Goal: Information Seeking & Learning: Learn about a topic

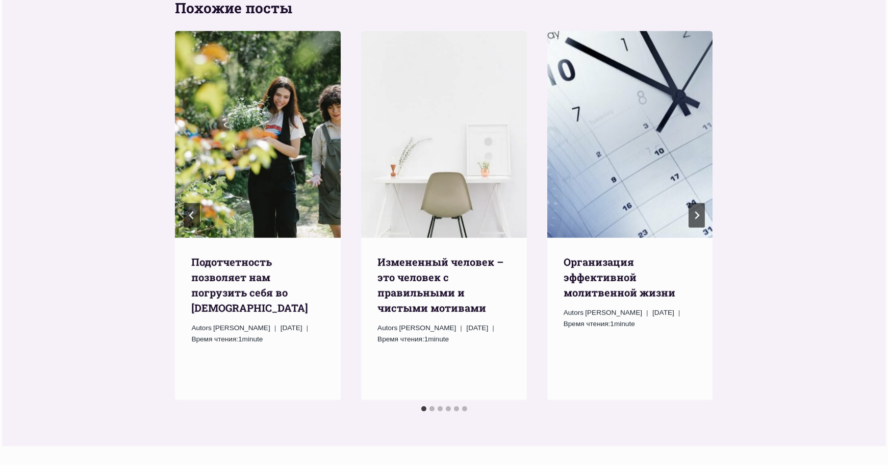
scroll to position [1225, 0]
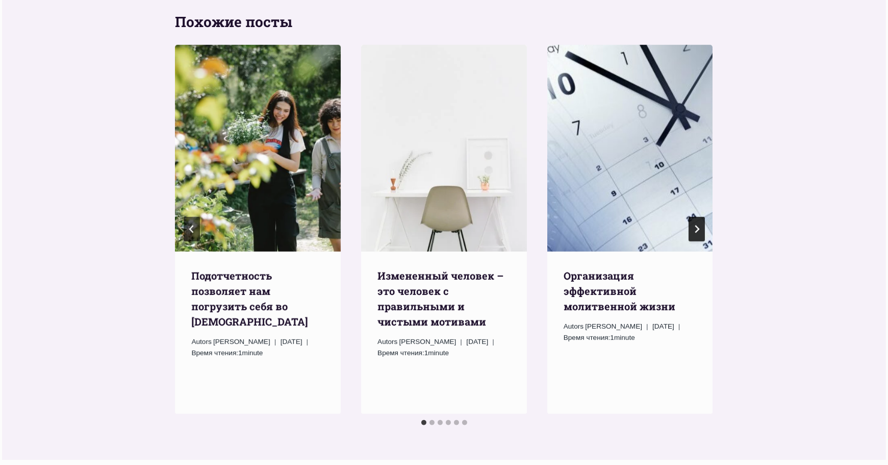
click at [695, 225] on icon "Следующий" at bounding box center [697, 229] width 8 height 8
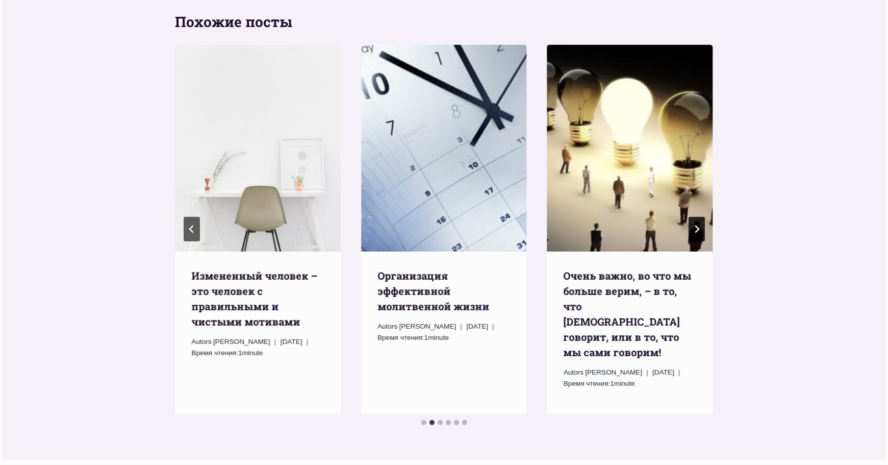
click at [694, 225] on icon "Следующий" at bounding box center [697, 229] width 8 height 8
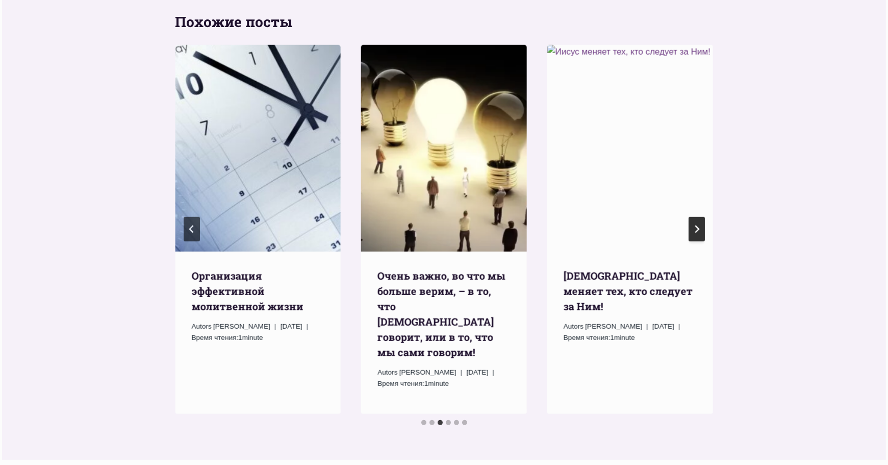
click at [694, 225] on icon "Следующий" at bounding box center [697, 229] width 8 height 8
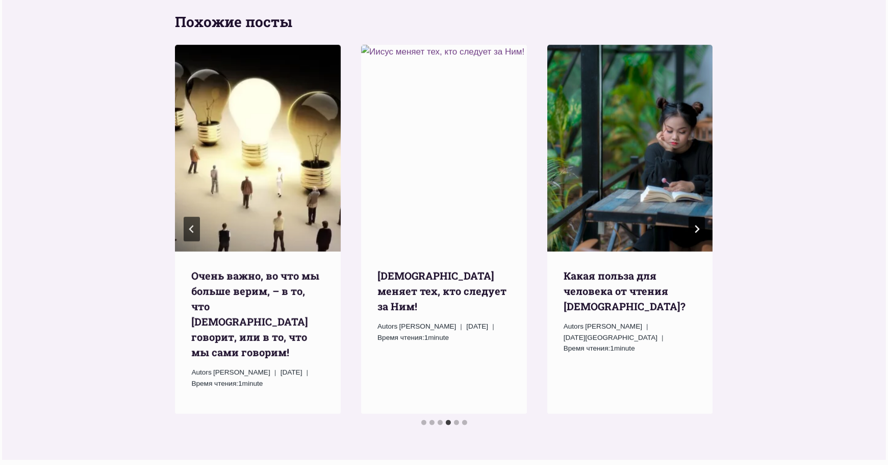
click at [694, 225] on icon "Следующий" at bounding box center [697, 229] width 8 height 8
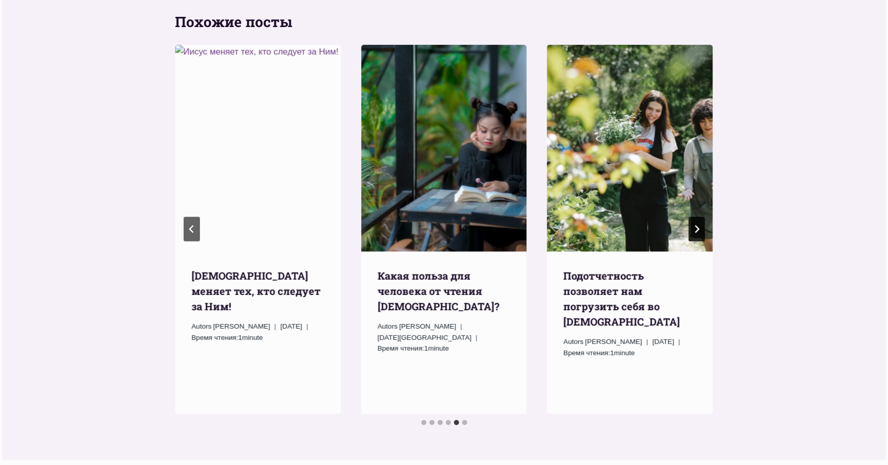
click at [693, 225] on icon "Следующий" at bounding box center [697, 229] width 8 height 8
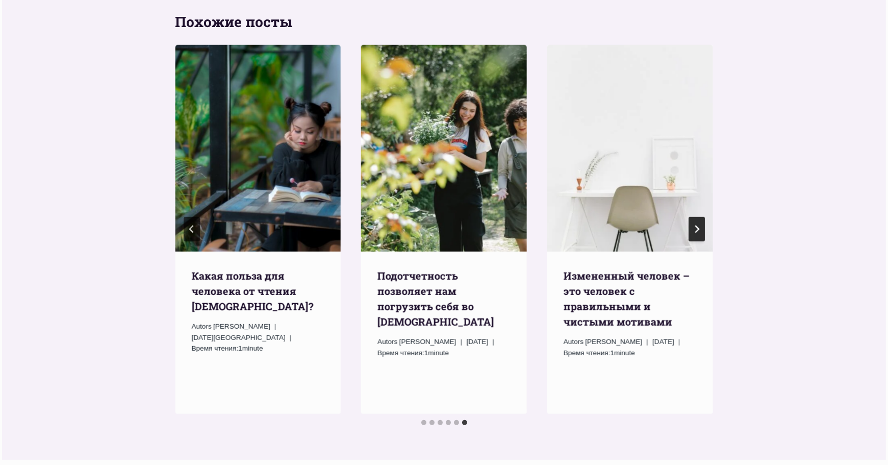
click at [693, 225] on icon "Go to first slide" at bounding box center [697, 229] width 8 height 8
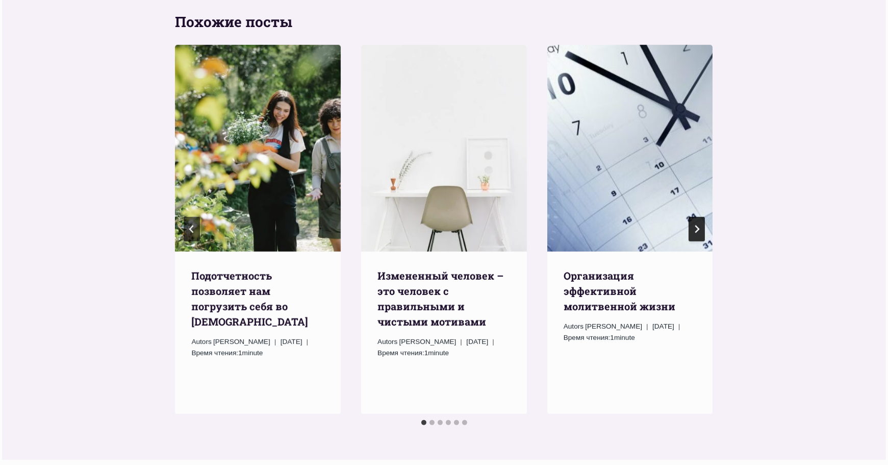
click at [693, 225] on icon "Следующий" at bounding box center [697, 229] width 8 height 8
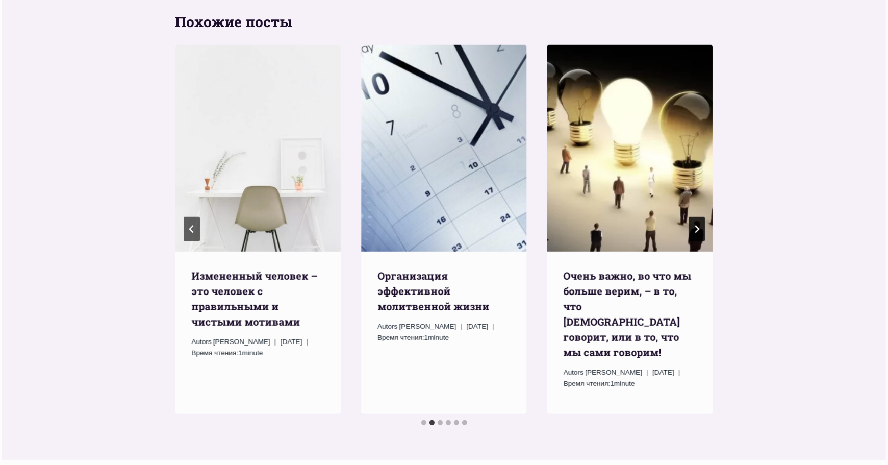
click at [693, 225] on icon "Следующий" at bounding box center [697, 229] width 8 height 8
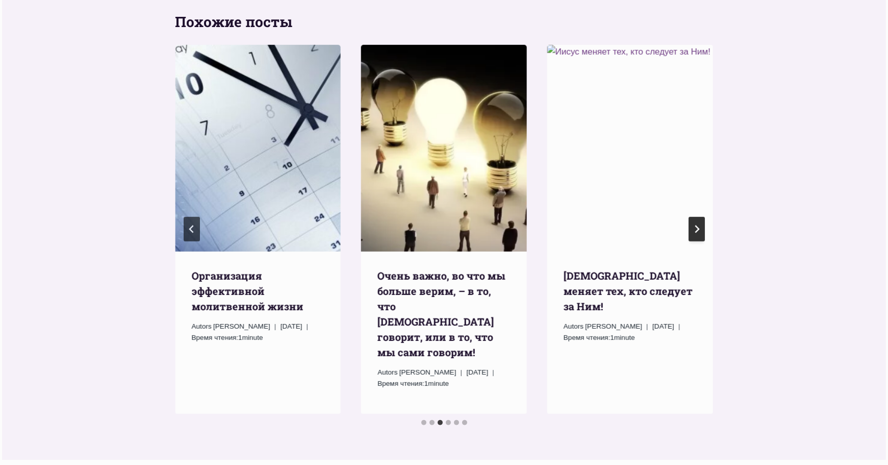
click at [693, 225] on icon "Следующий" at bounding box center [697, 229] width 8 height 8
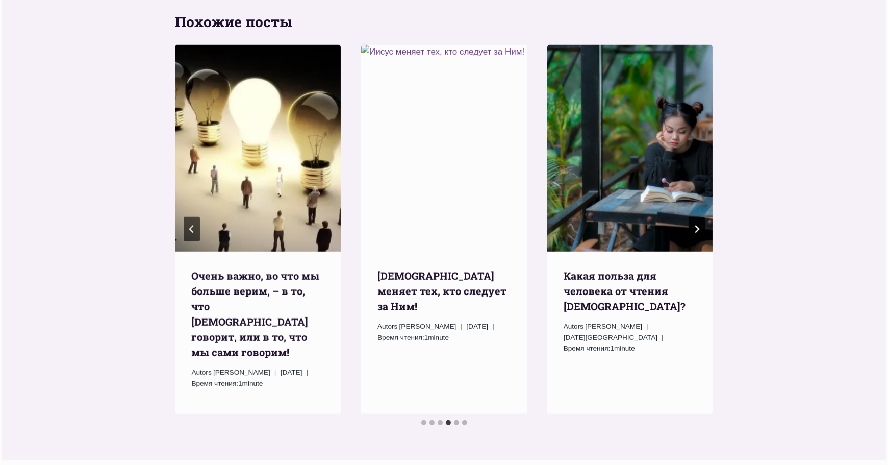
click at [693, 225] on icon "Следующий" at bounding box center [697, 229] width 8 height 8
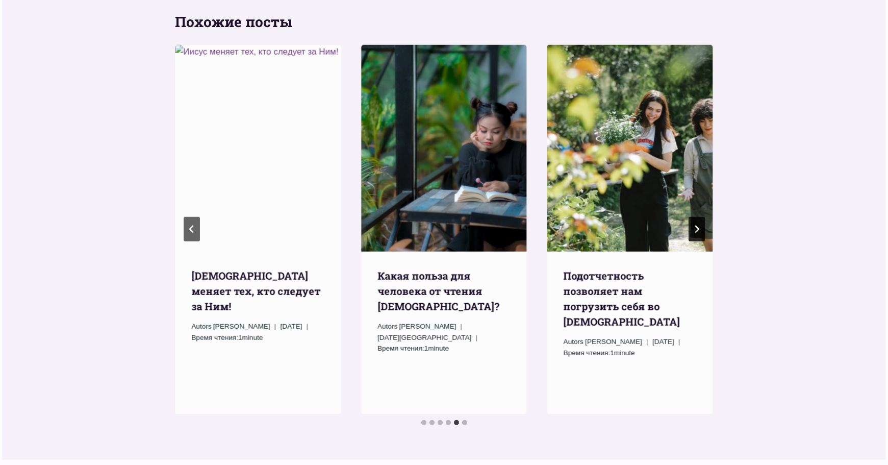
click at [693, 225] on icon "Следующий" at bounding box center [697, 229] width 8 height 8
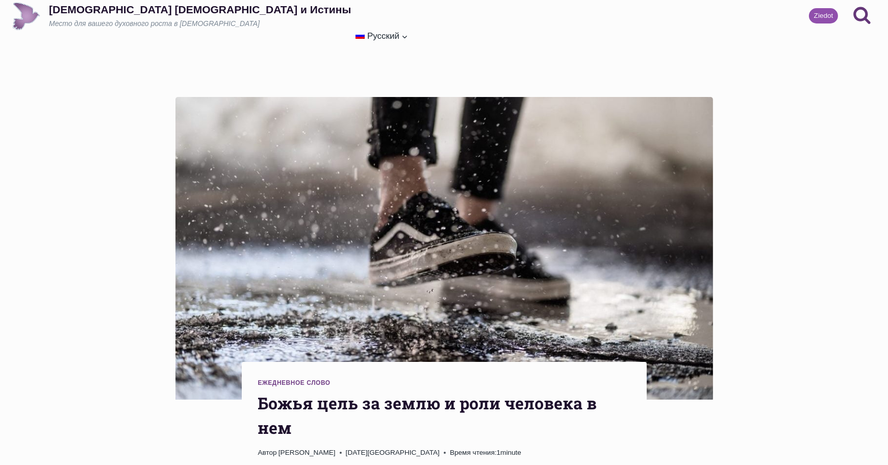
scroll to position [0, 0]
